Goal: Navigation & Orientation: Find specific page/section

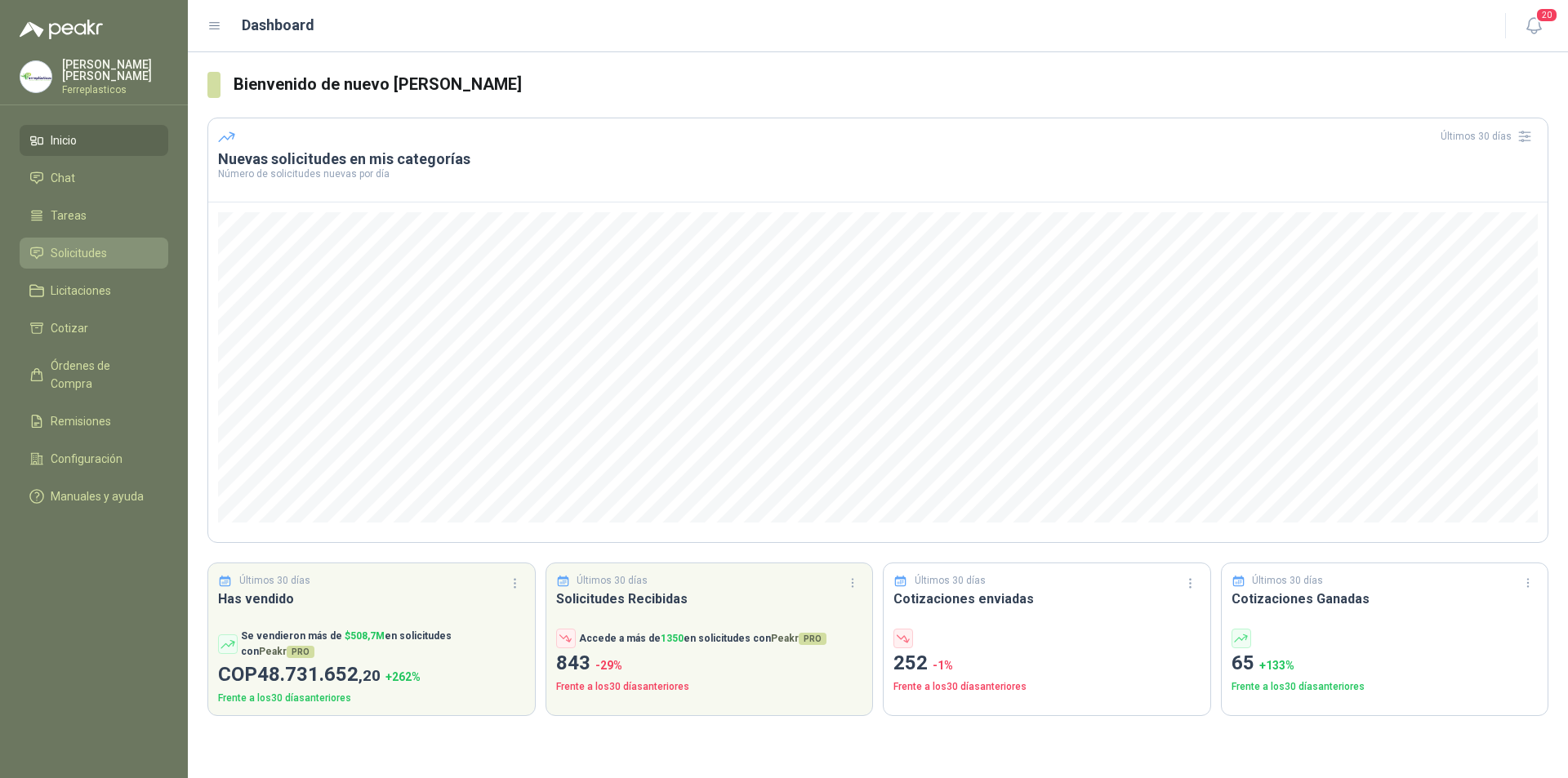
click at [83, 255] on span "Solicitudes" at bounding box center [79, 252] width 56 height 18
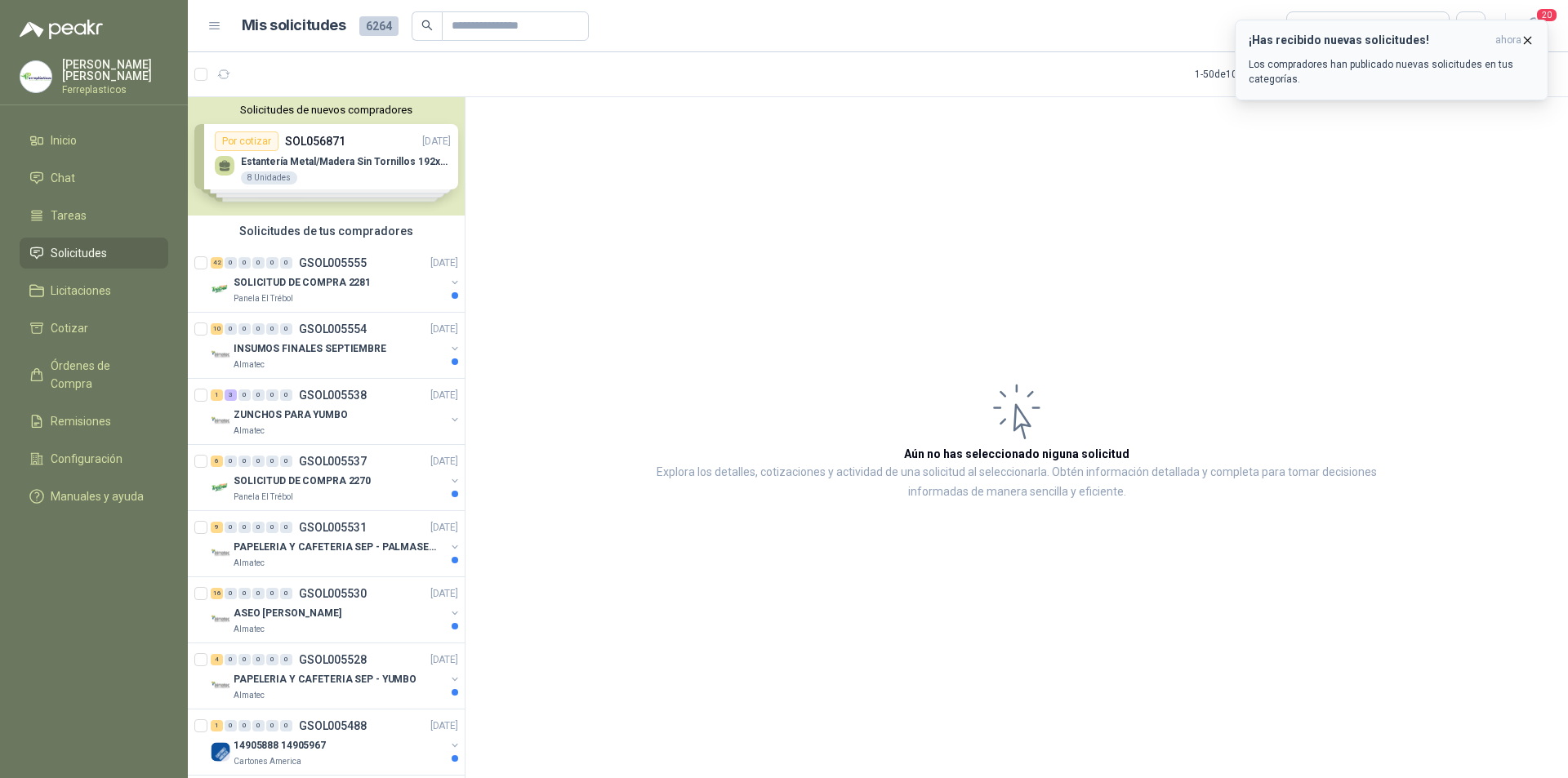
click at [1530, 43] on icon "button" at bounding box center [1528, 40] width 14 height 14
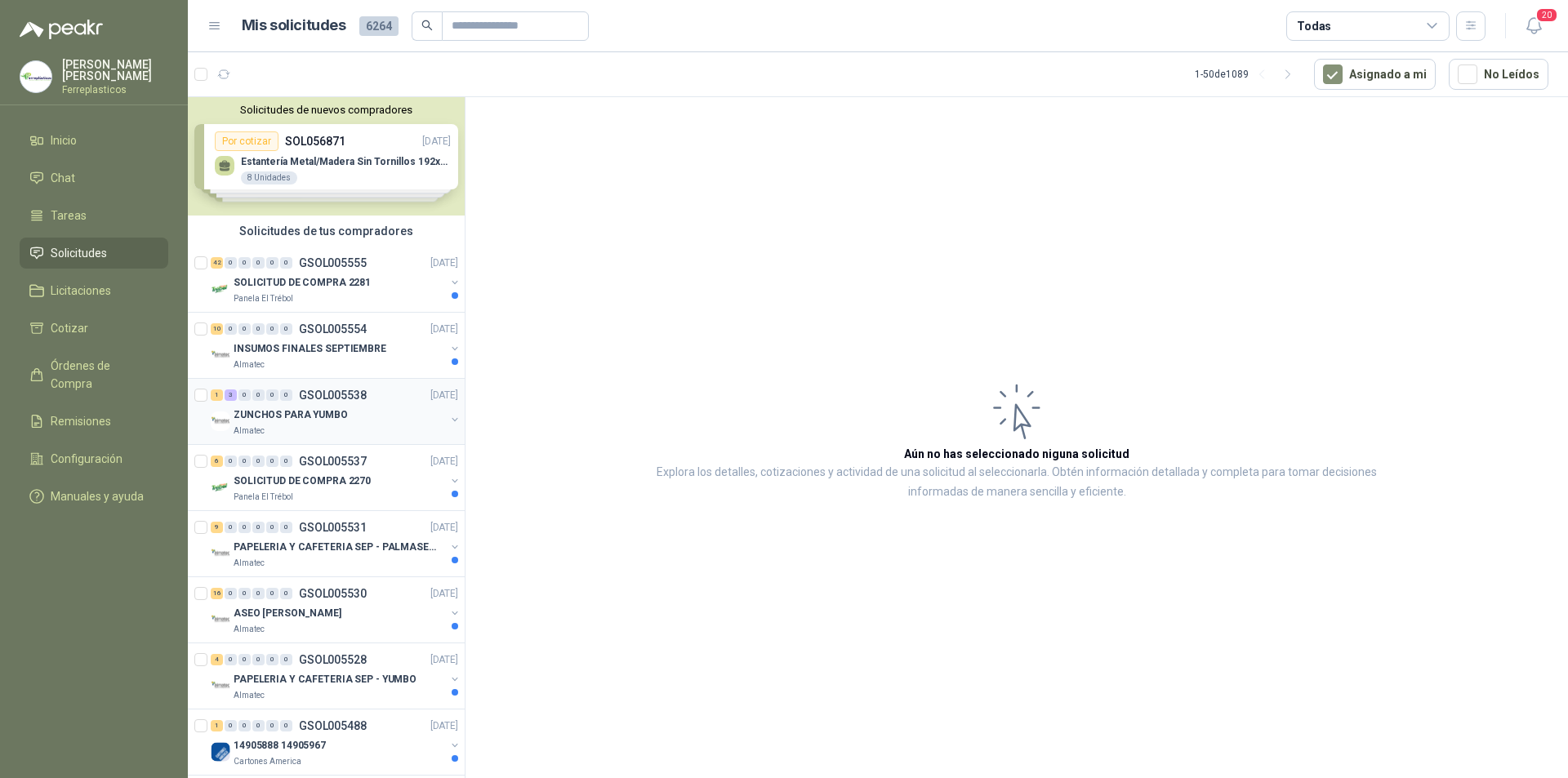
click at [333, 421] on p "ZUNCHOS PARA YUMBO" at bounding box center [291, 415] width 114 height 16
click at [370, 492] on div "Panela El Trébol" at bounding box center [339, 497] width 212 height 13
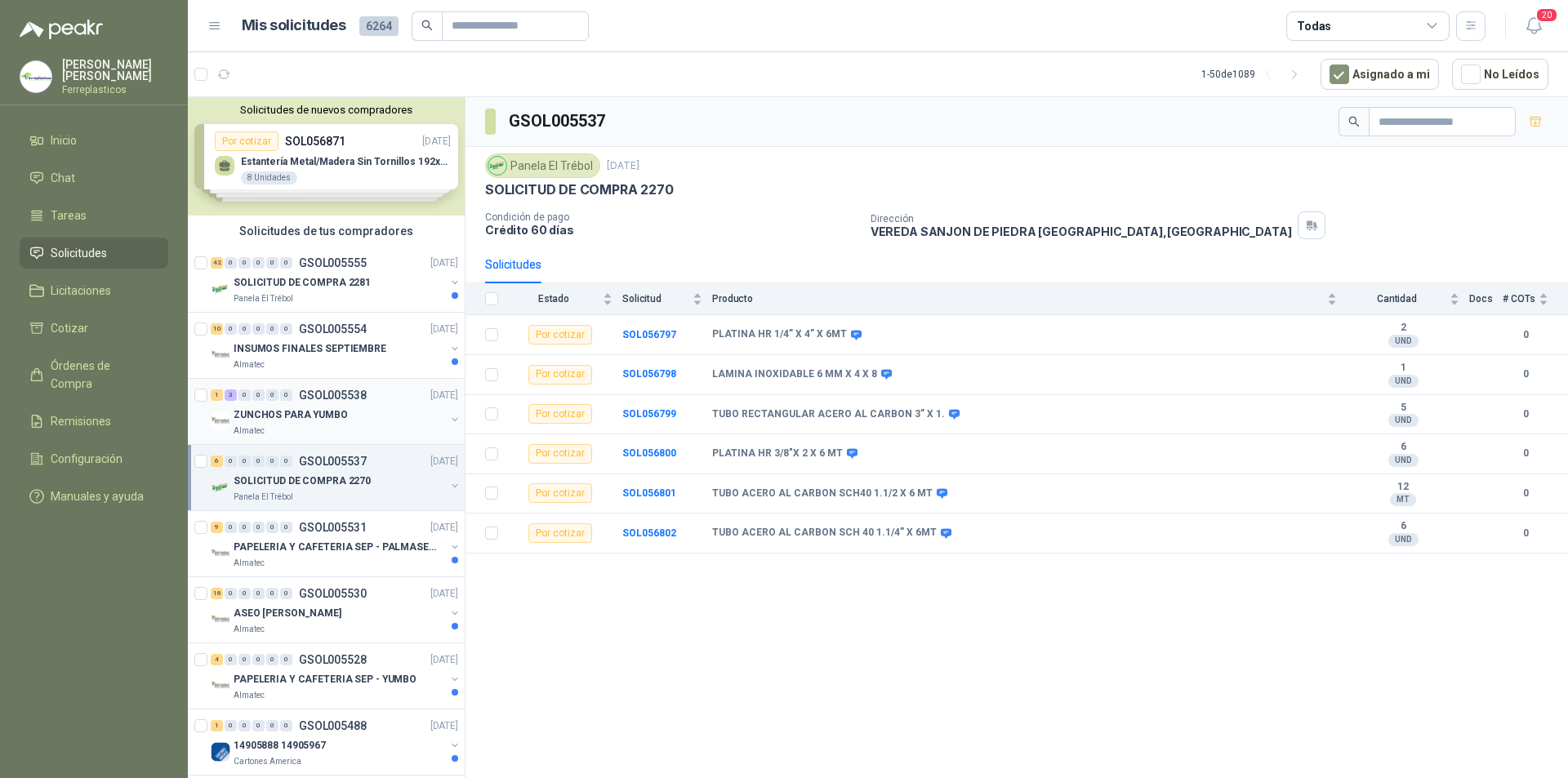
click at [391, 425] on div "Almatec" at bounding box center [339, 431] width 212 height 13
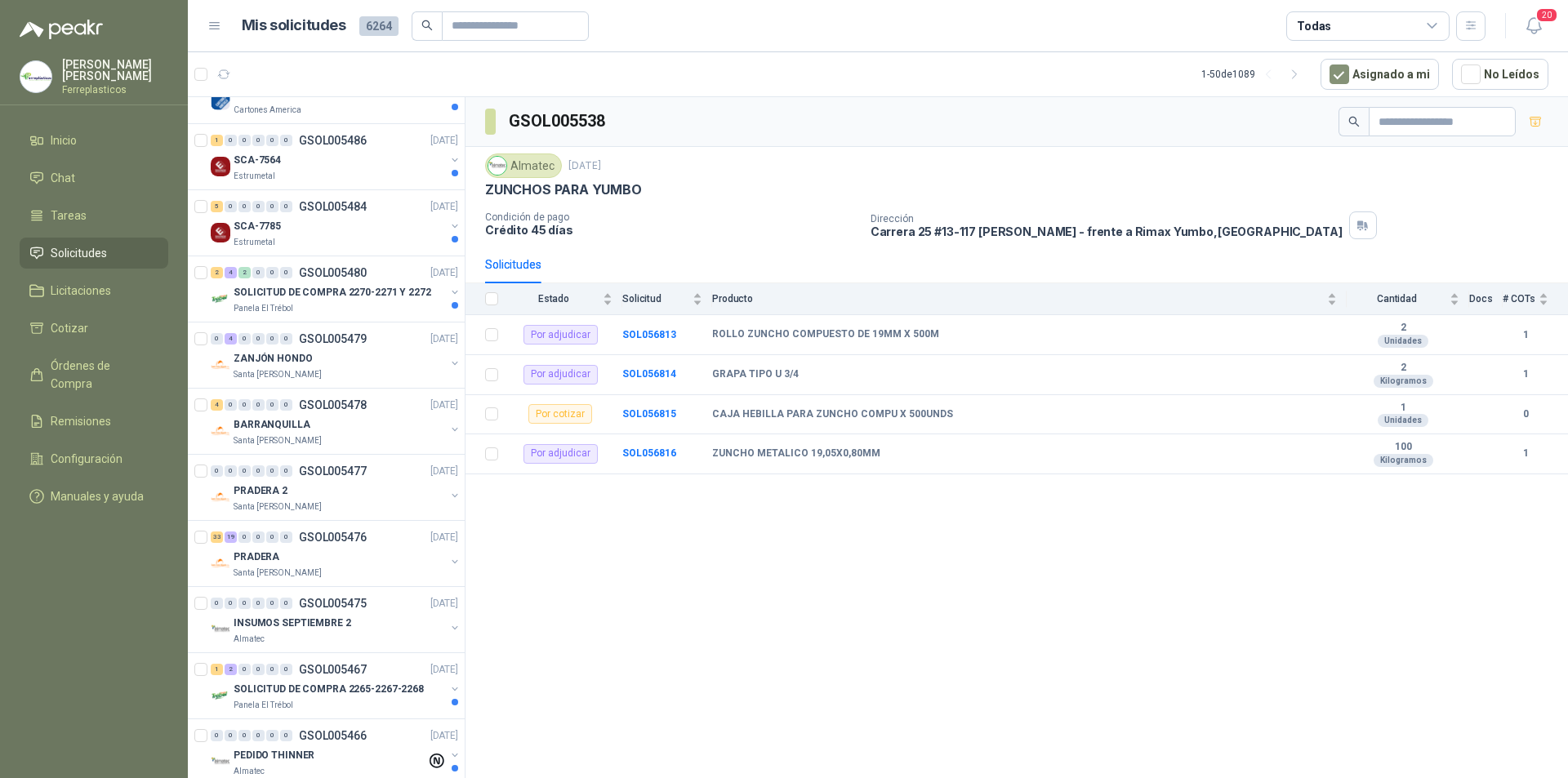
scroll to position [653, 0]
click at [343, 403] on p "GSOL005478" at bounding box center [333, 403] width 68 height 11
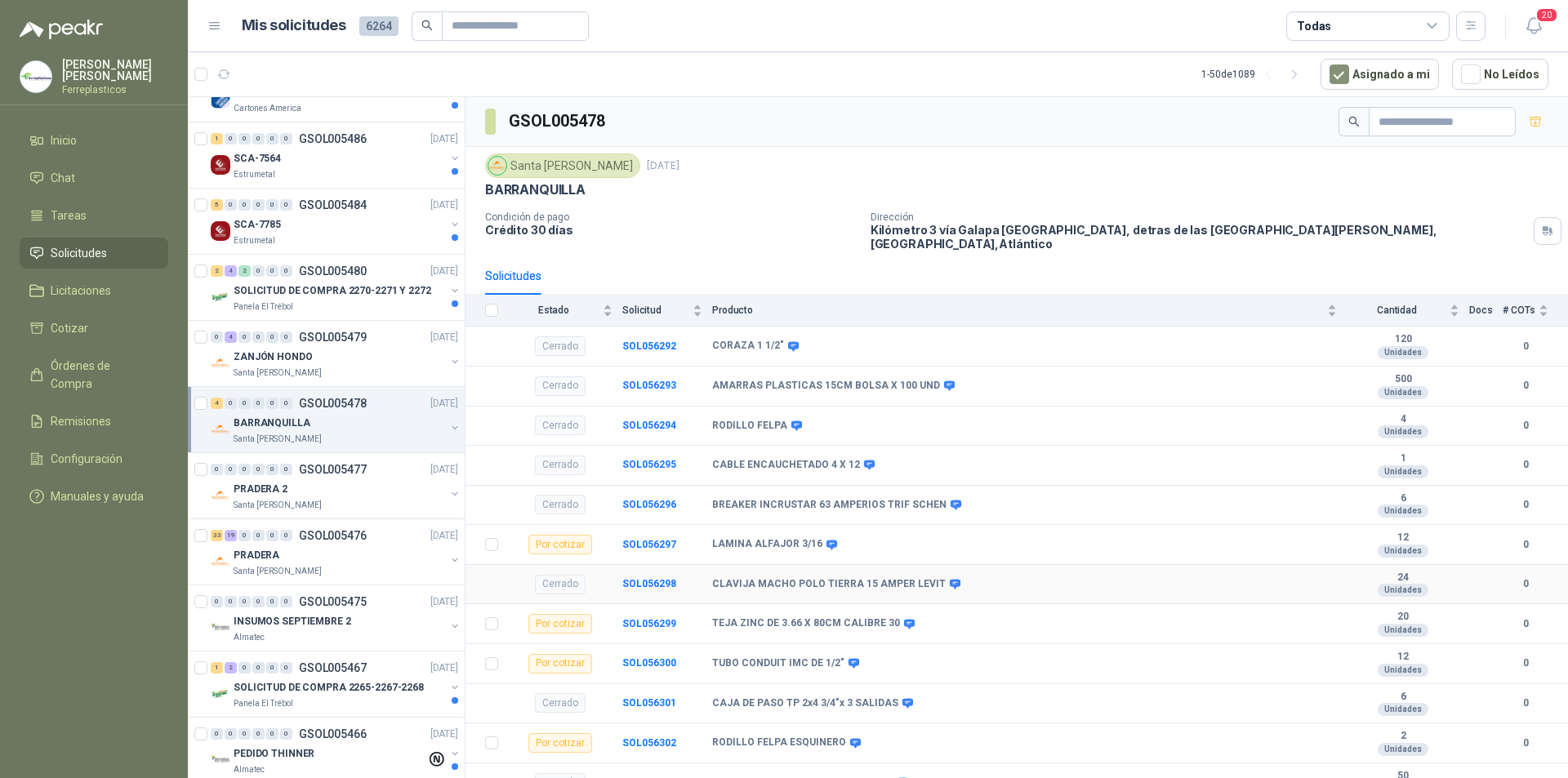
scroll to position [7, 0]
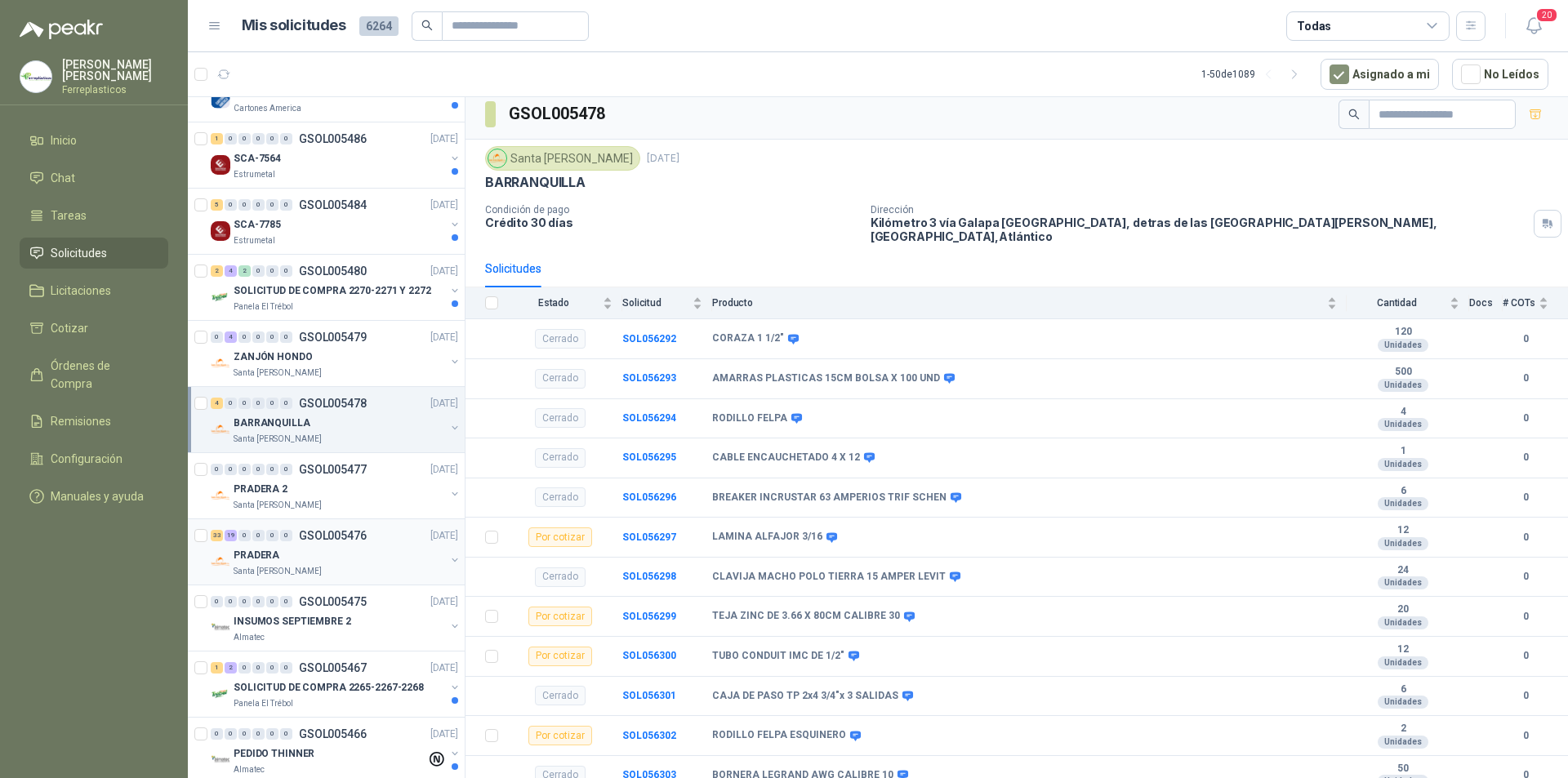
click at [415, 568] on div "Santa [PERSON_NAME]" at bounding box center [339, 572] width 212 height 13
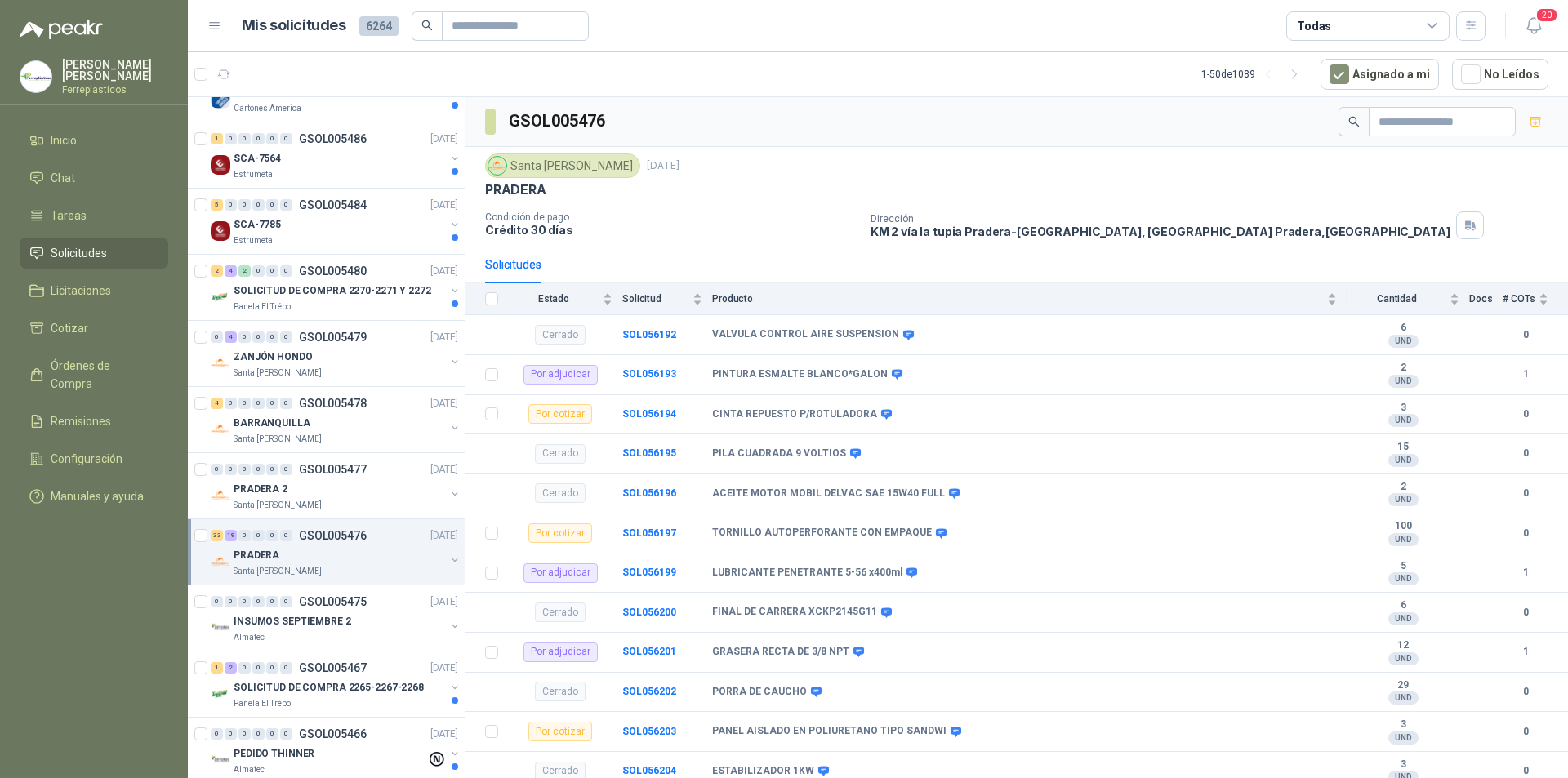
click at [143, 72] on p "[PERSON_NAME]" at bounding box center [114, 70] width 106 height 22
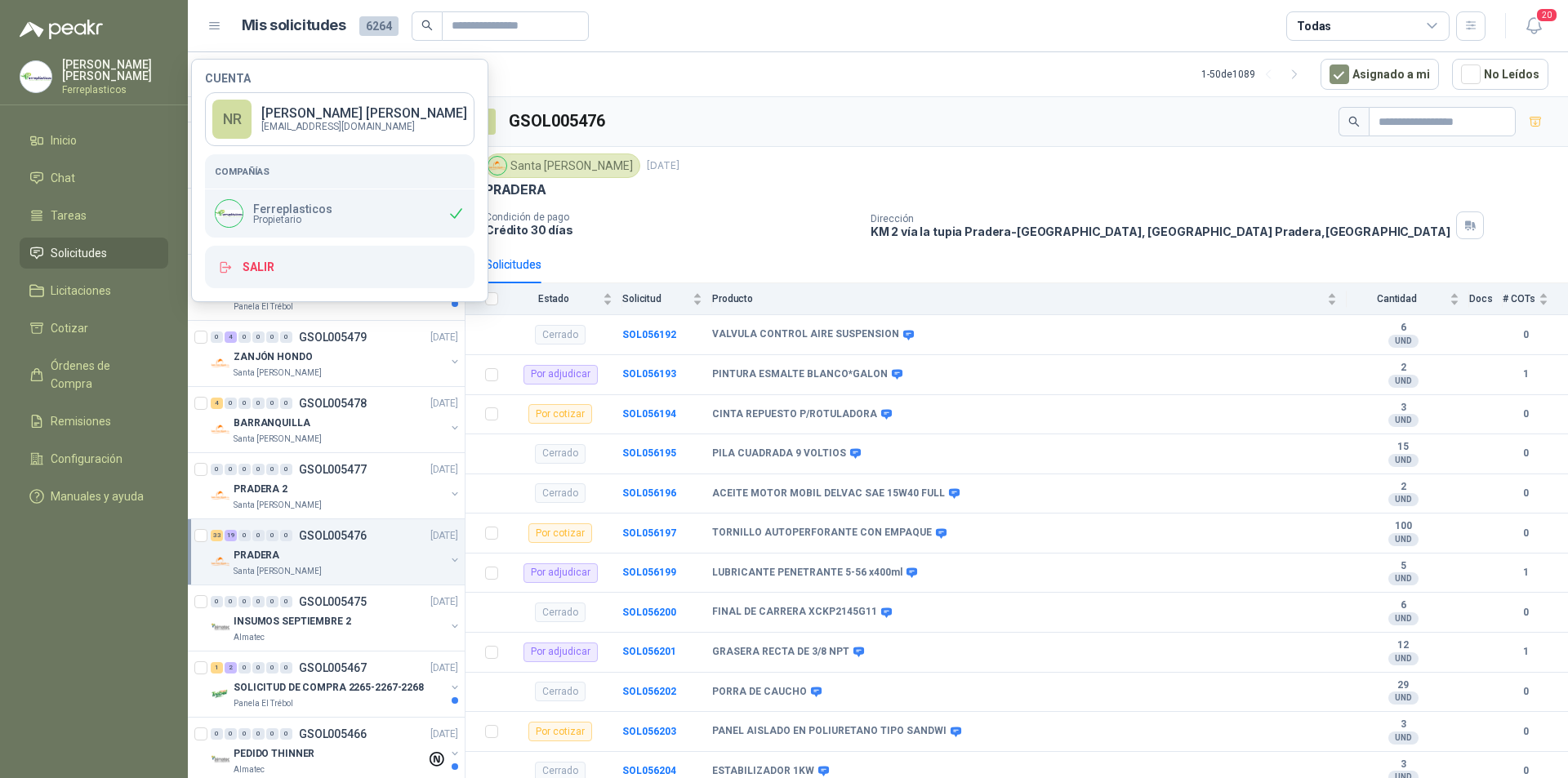
click at [360, 218] on div "Ferreplasticos Propietario" at bounding box center [339, 213] width 269 height 48
click at [351, 124] on p "[EMAIL_ADDRESS][DOMAIN_NAME]" at bounding box center [364, 127] width 205 height 9
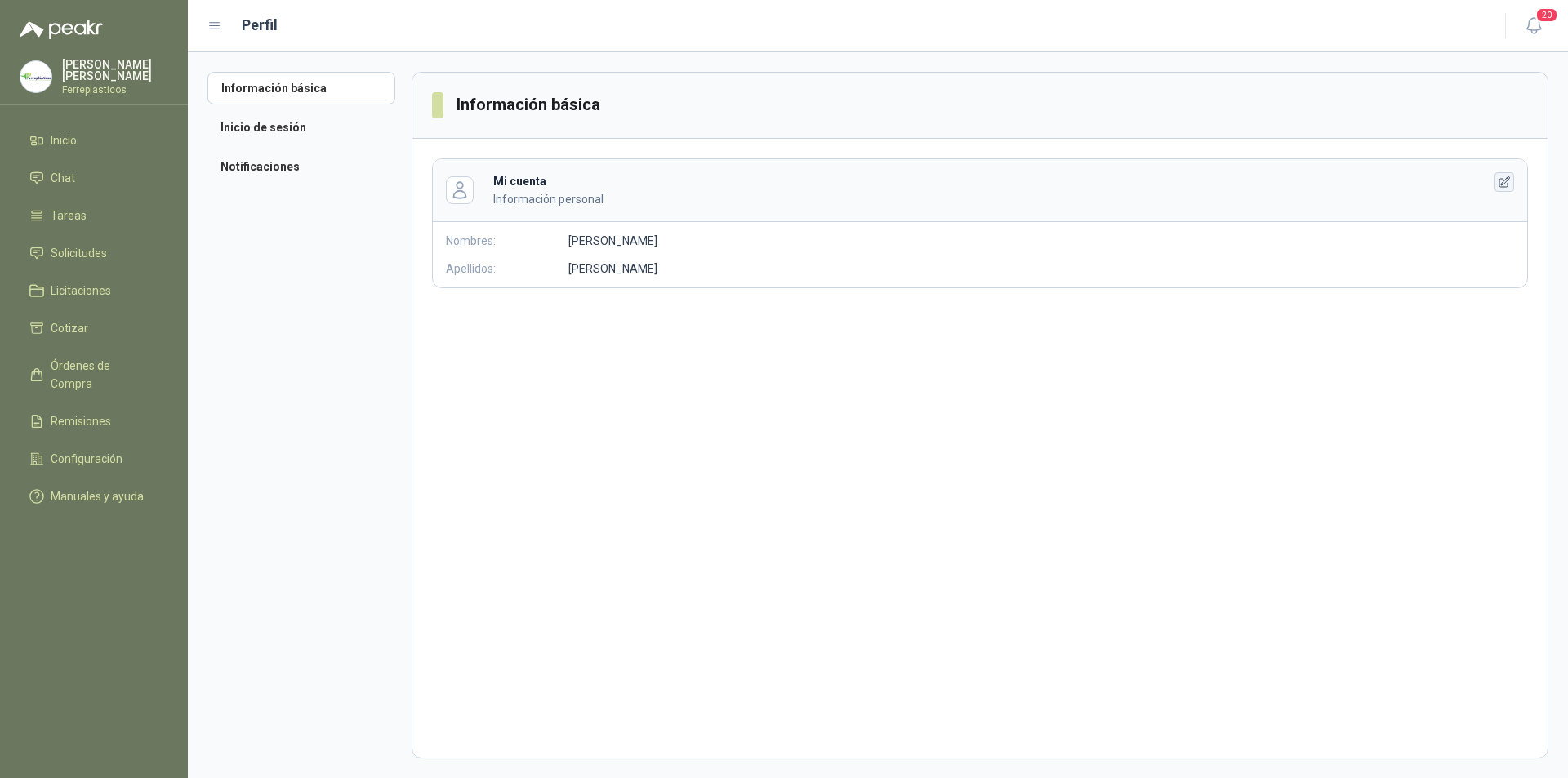
click at [1505, 182] on icon "button" at bounding box center [1504, 182] width 14 height 14
click at [295, 92] on li "Información básica" at bounding box center [301, 88] width 188 height 33
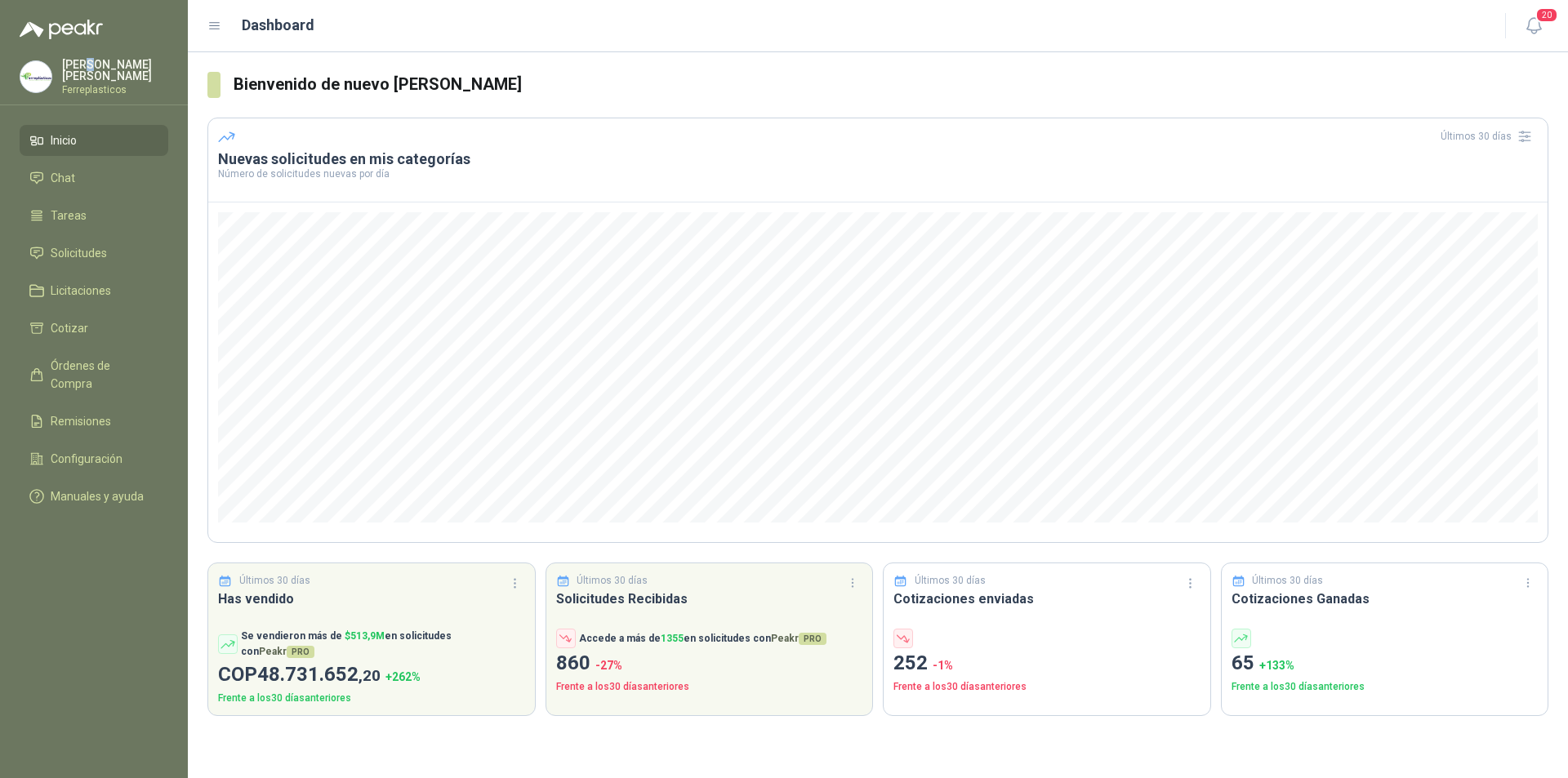
click at [89, 74] on p "[PERSON_NAME]" at bounding box center [114, 70] width 106 height 22
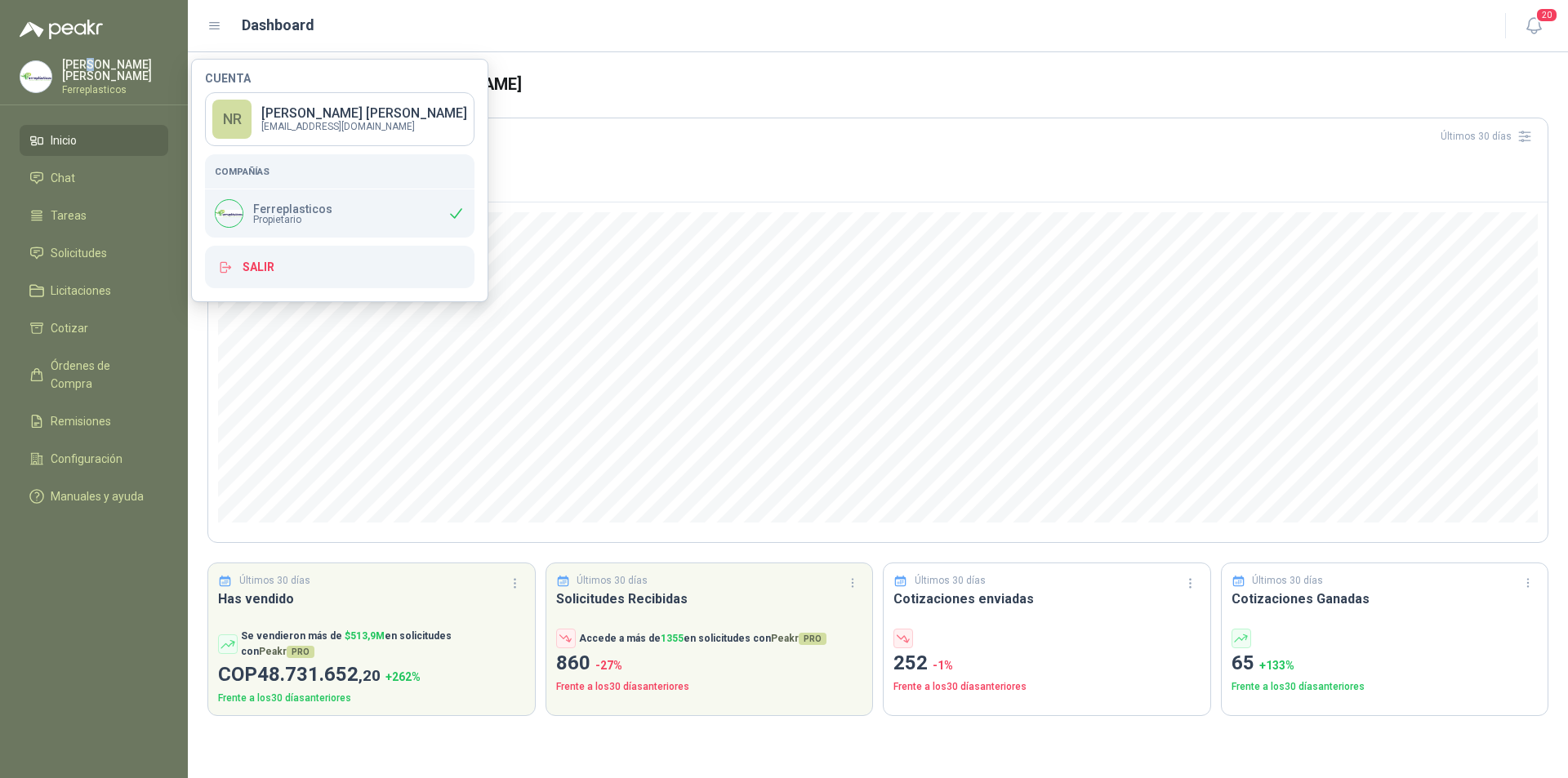
click at [89, 74] on p "[PERSON_NAME]" at bounding box center [114, 70] width 106 height 22
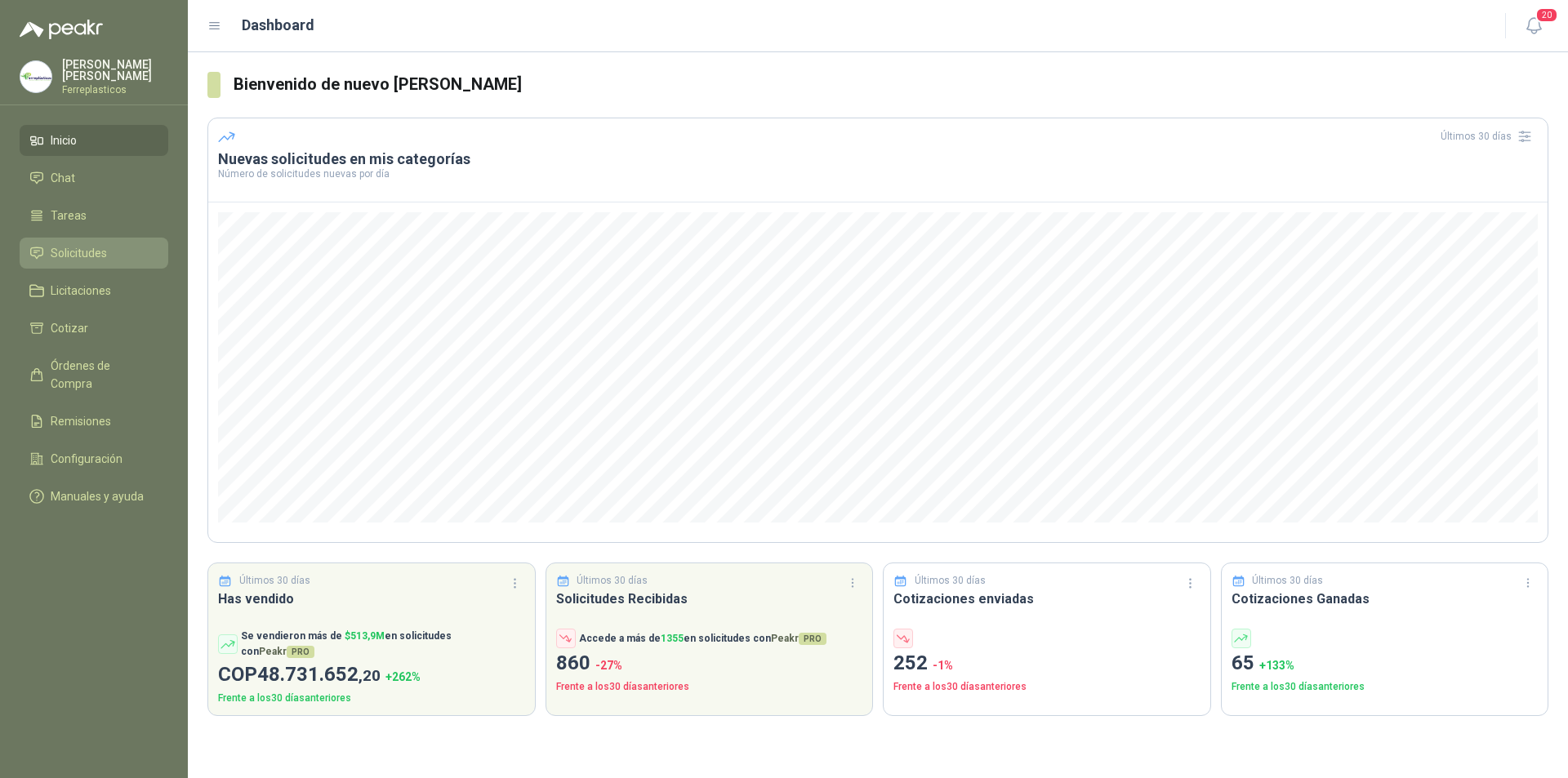
click at [95, 244] on span "Solicitudes" at bounding box center [79, 252] width 56 height 18
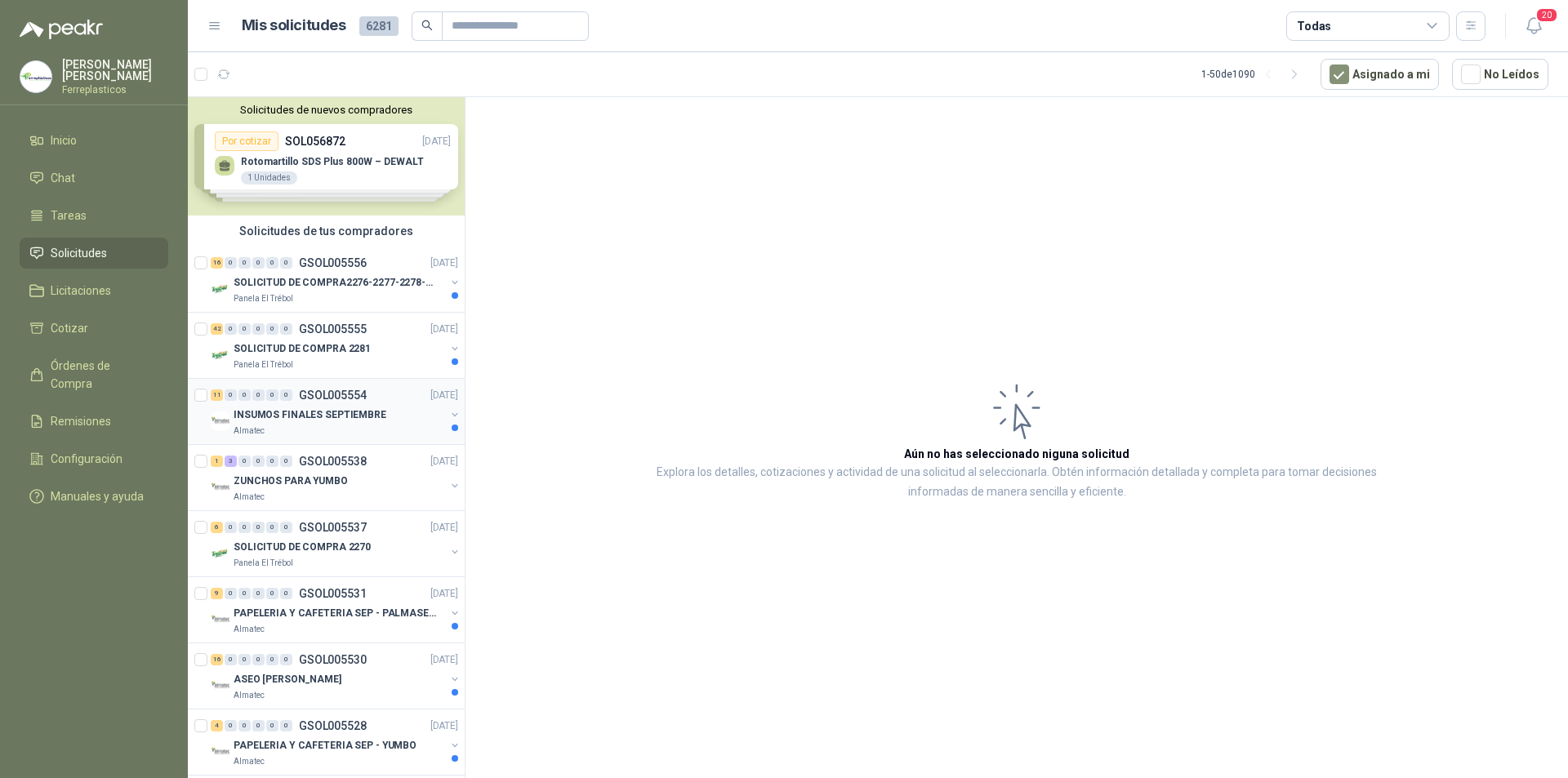
drag, startPoint x: 98, startPoint y: 437, endPoint x: 363, endPoint y: 439, distance: 265.0
click at [97, 450] on span "Configuración" at bounding box center [86, 458] width 72 height 18
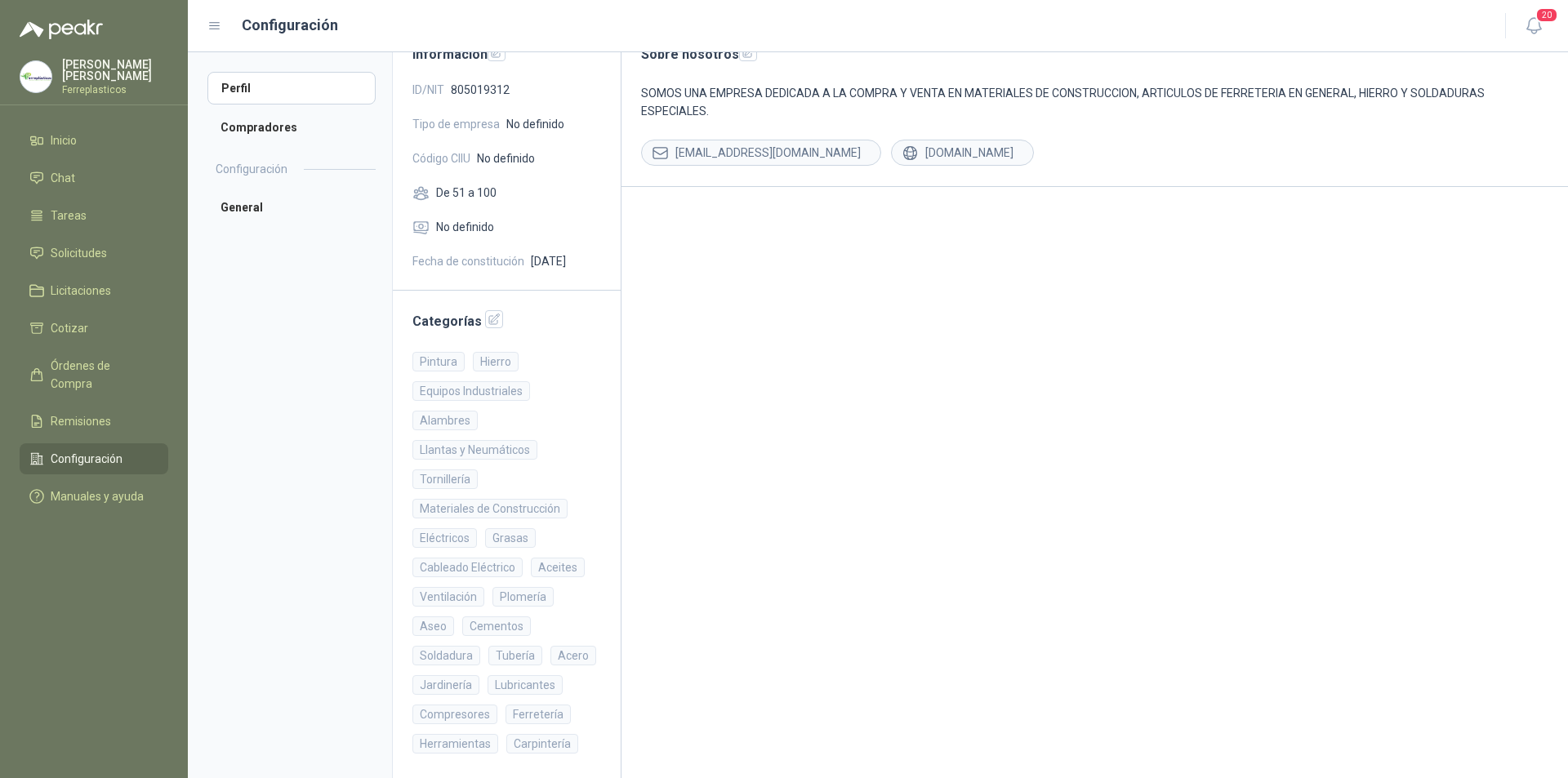
scroll to position [138, 0]
click at [266, 205] on li "General" at bounding box center [291, 207] width 168 height 33
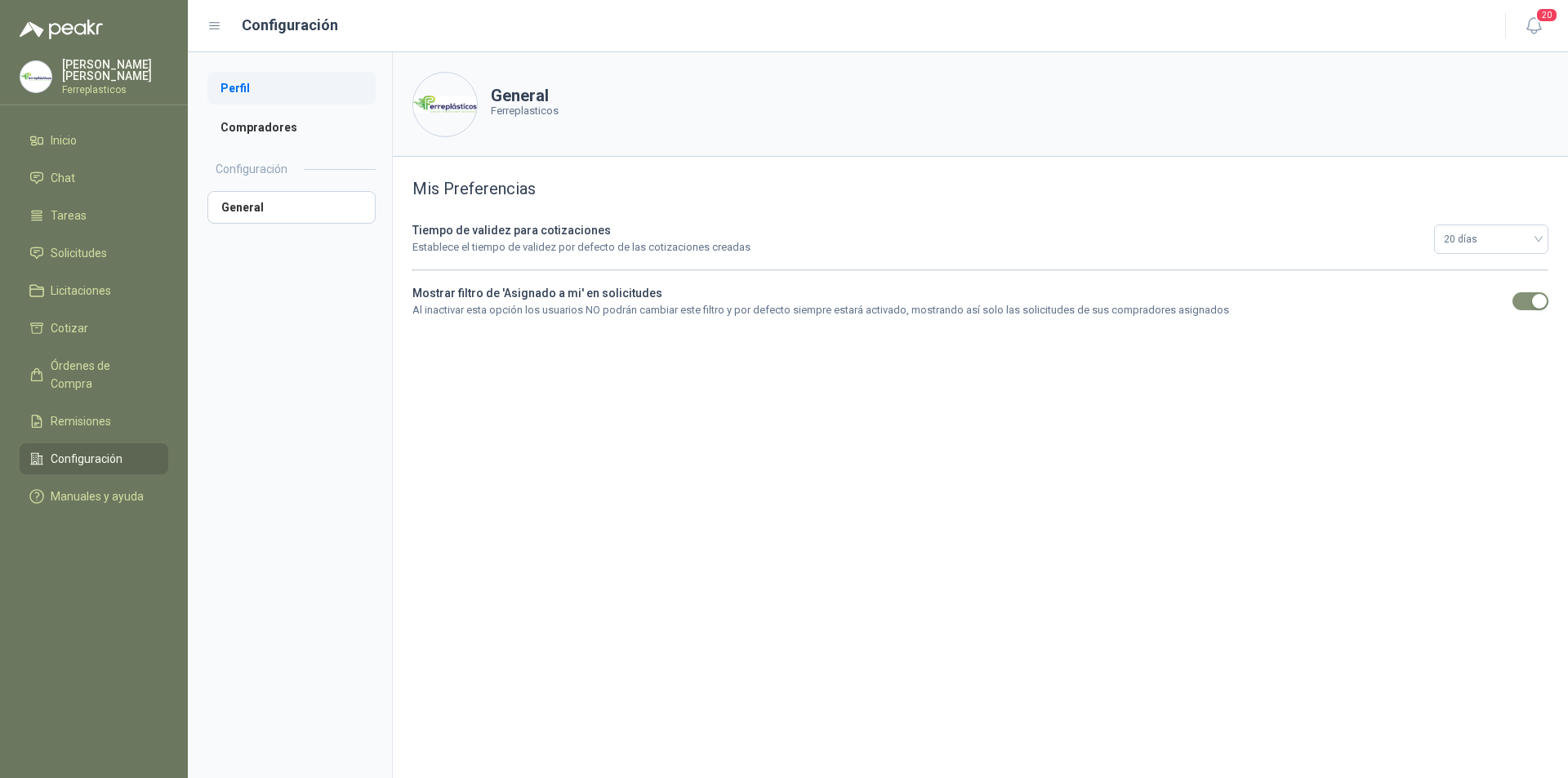
click at [287, 97] on li "Perfil" at bounding box center [291, 88] width 168 height 33
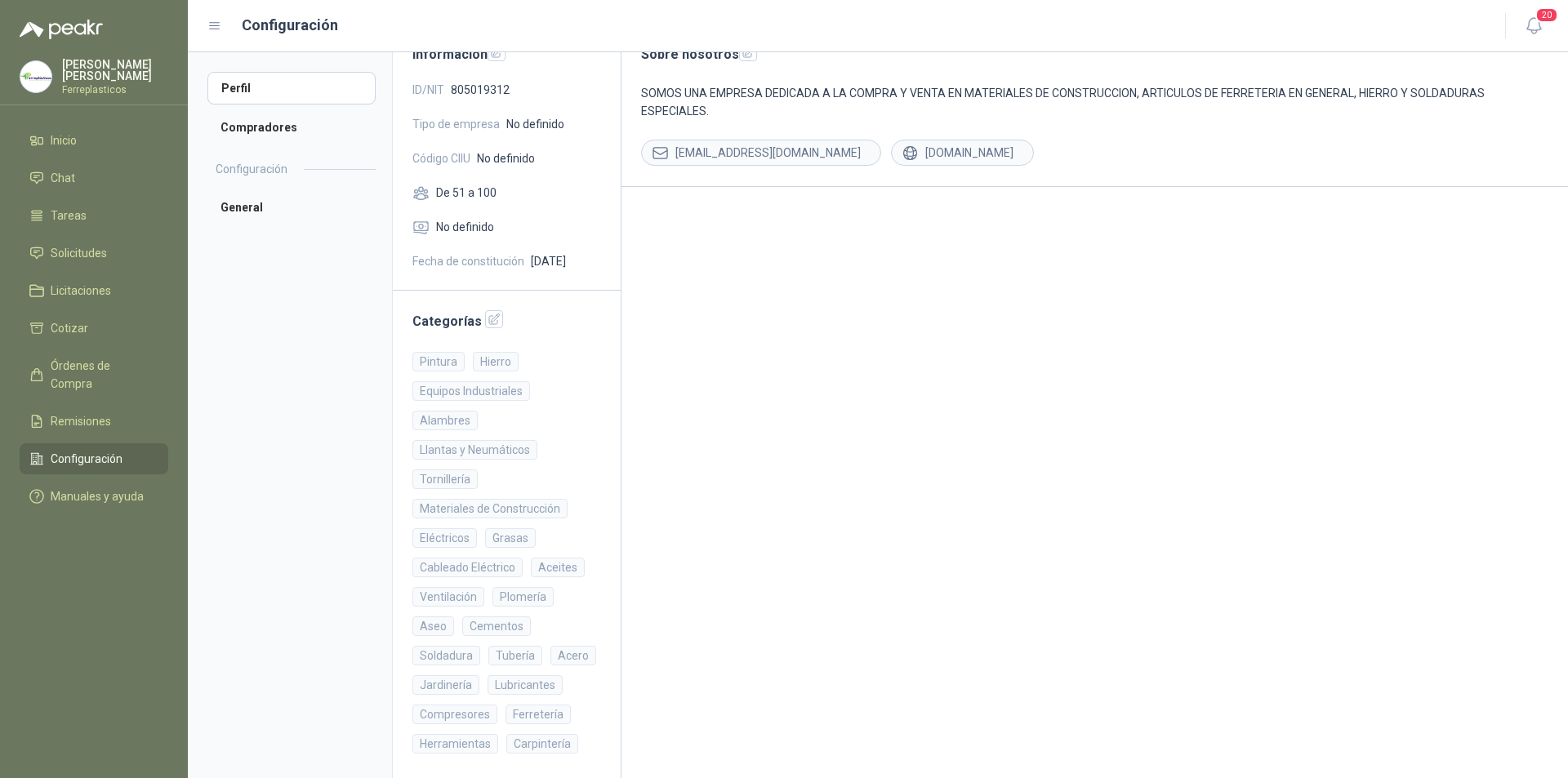
scroll to position [138, 0]
click at [111, 176] on li "Chat" at bounding box center [94, 177] width 129 height 18
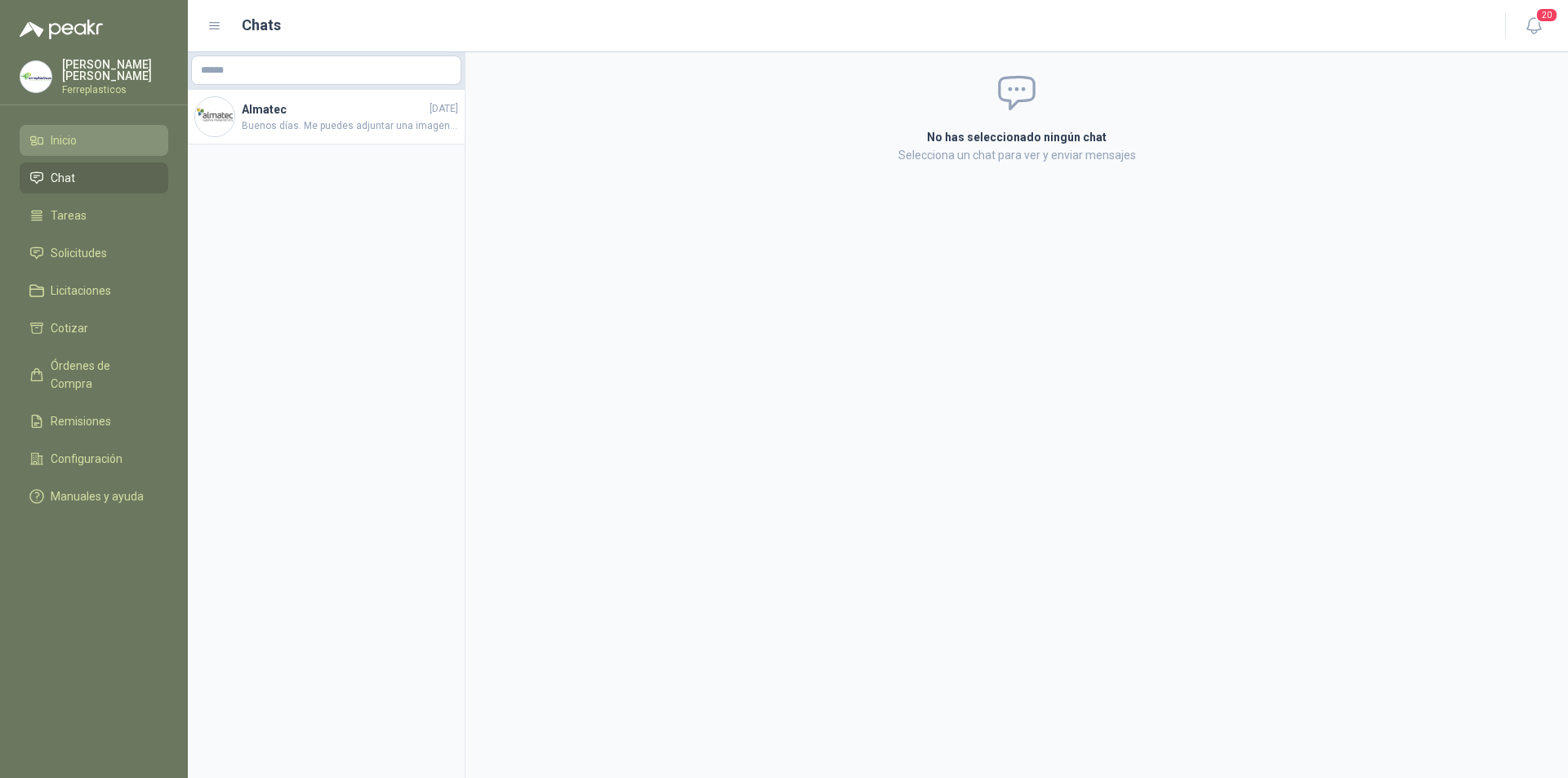
click at [113, 142] on li "Inicio" at bounding box center [94, 140] width 129 height 18
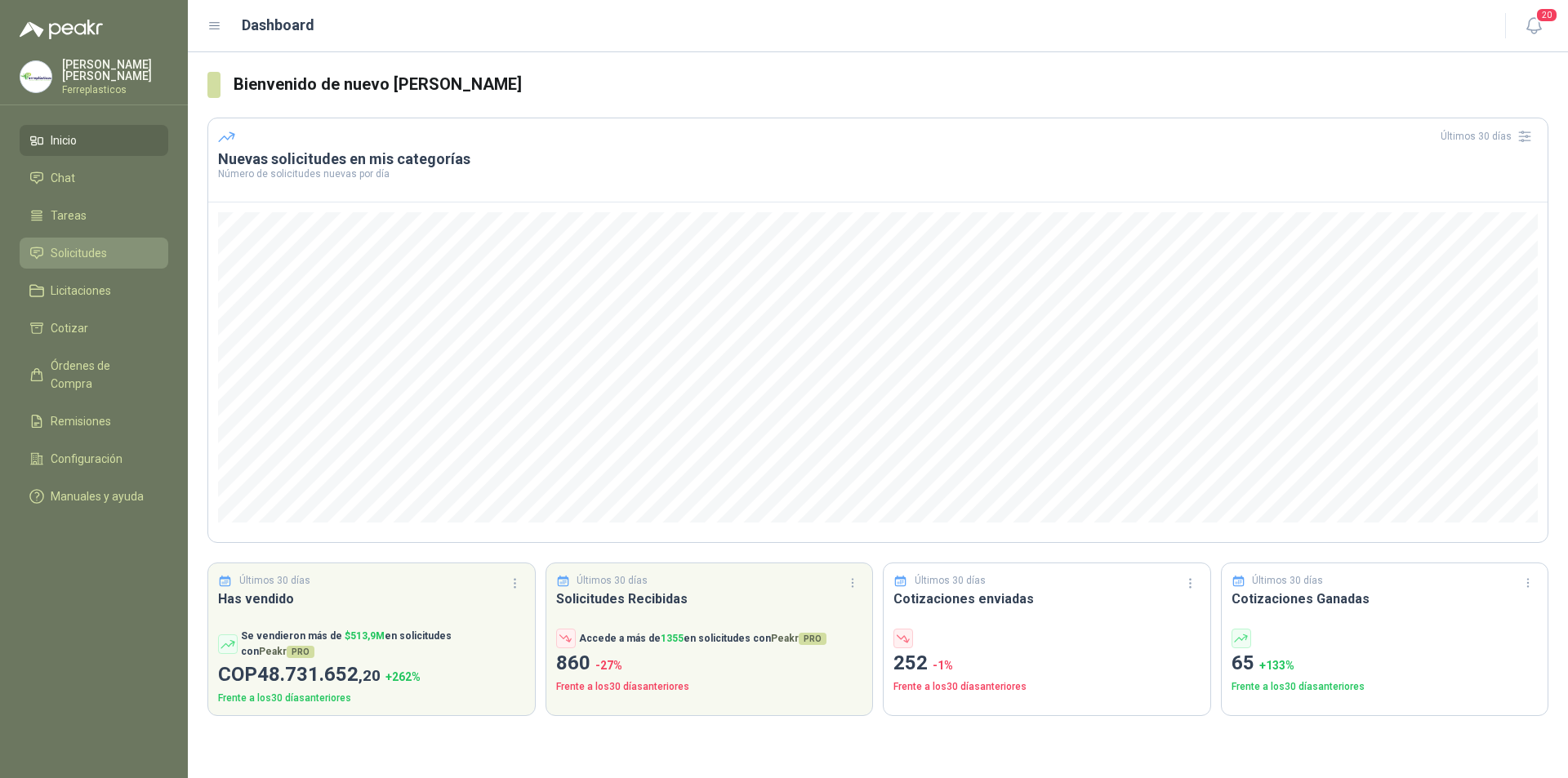
click at [97, 257] on span "Solicitudes" at bounding box center [79, 252] width 56 height 18
